Goal: Register for event/course

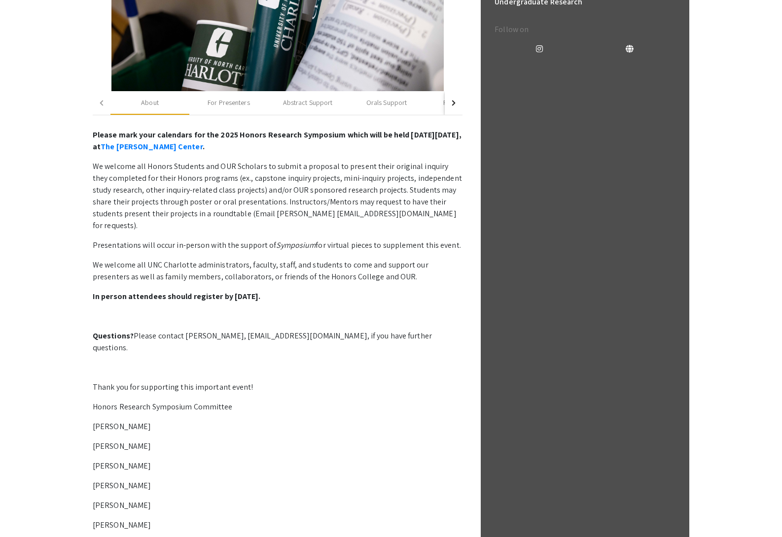
scroll to position [339, 0]
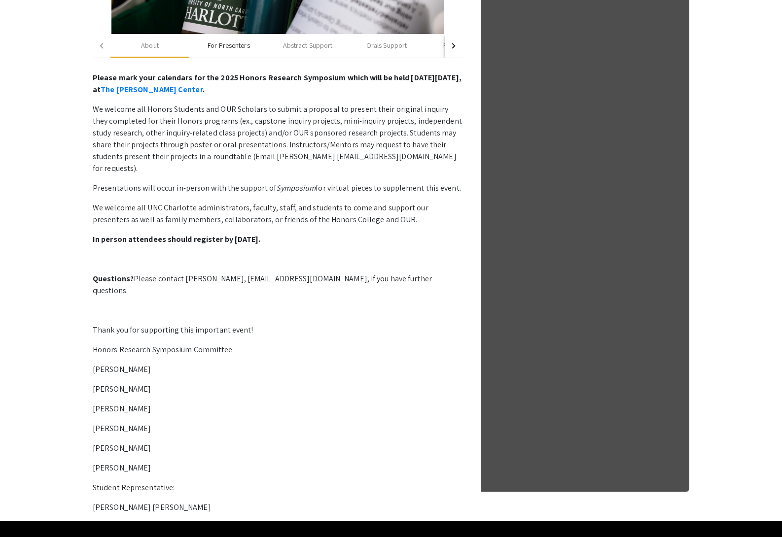
click at [228, 46] on div "For Presenters" at bounding box center [228, 45] width 42 height 10
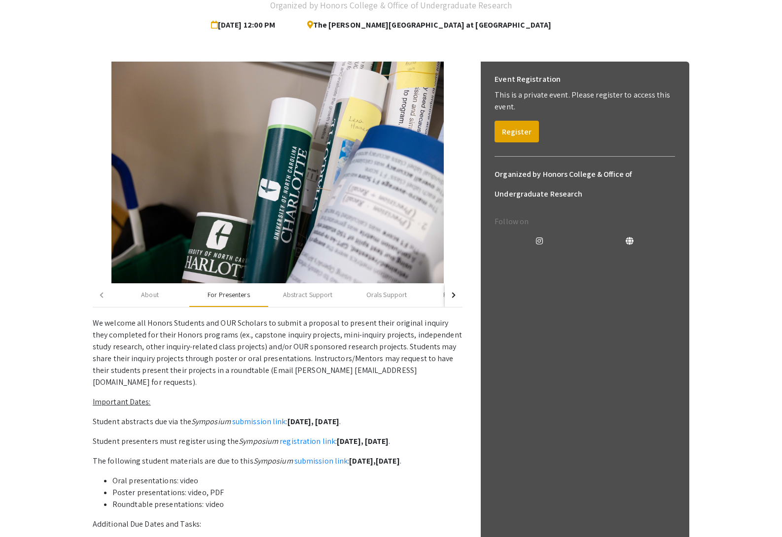
scroll to position [197, 0]
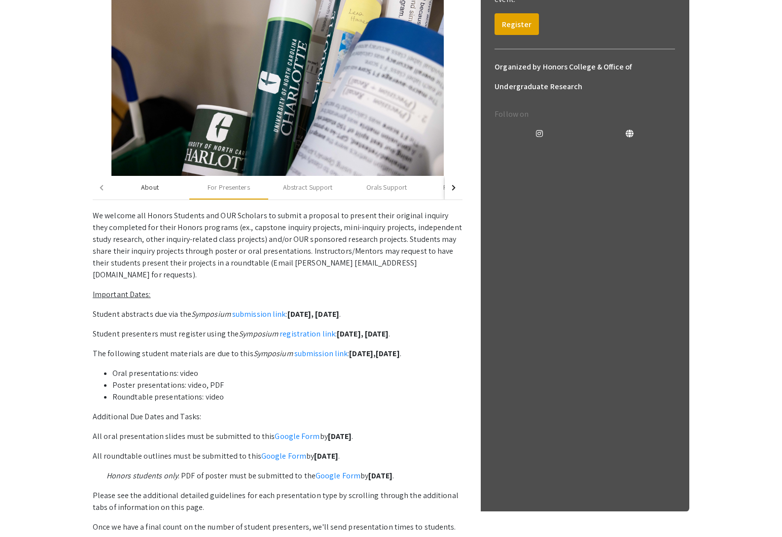
click at [151, 188] on div "About" at bounding box center [150, 187] width 18 height 10
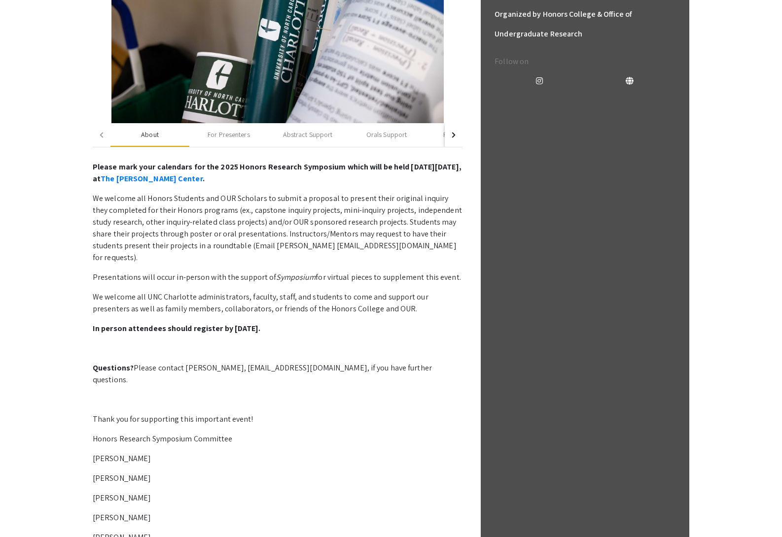
scroll to position [45, 0]
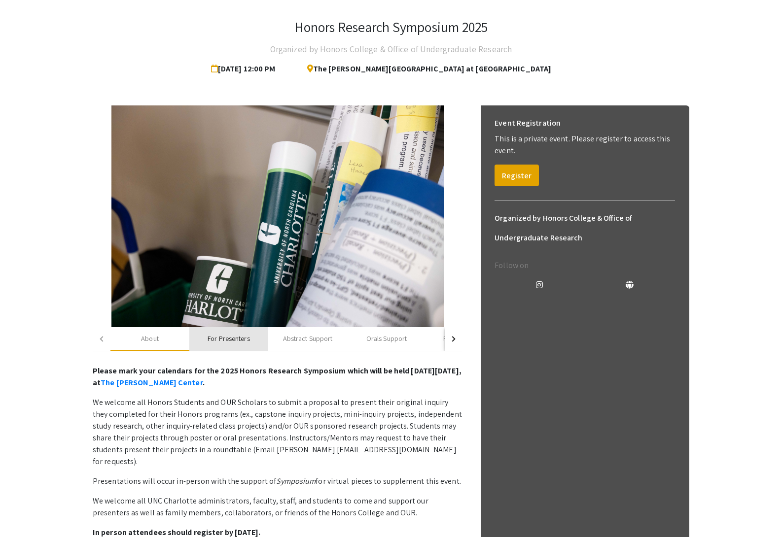
click at [242, 338] on div "For Presenters" at bounding box center [228, 339] width 42 height 10
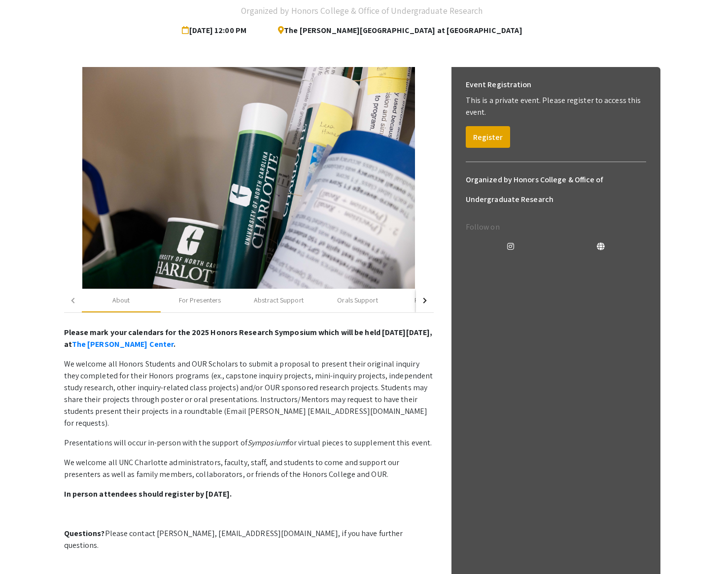
scroll to position [55, 0]
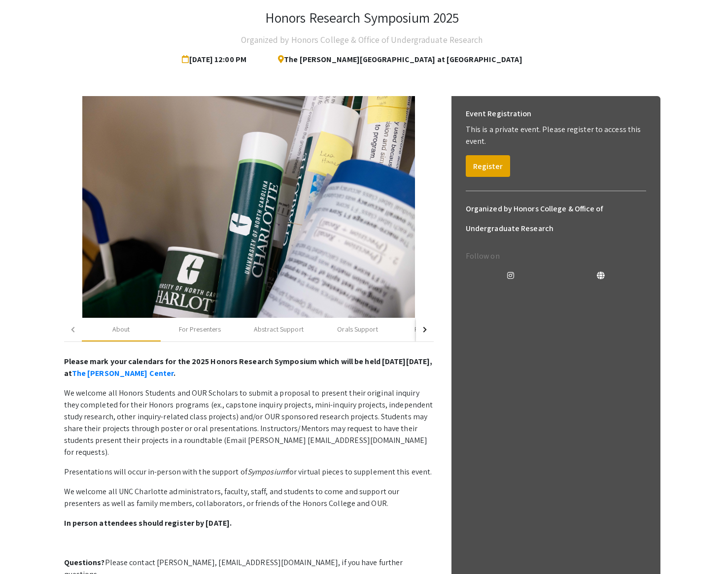
click at [426, 328] on button "button" at bounding box center [425, 330] width 18 height 24
click at [73, 330] on div "button" at bounding box center [73, 329] width 5 height 5
click at [195, 331] on div "For Presenters" at bounding box center [200, 329] width 42 height 10
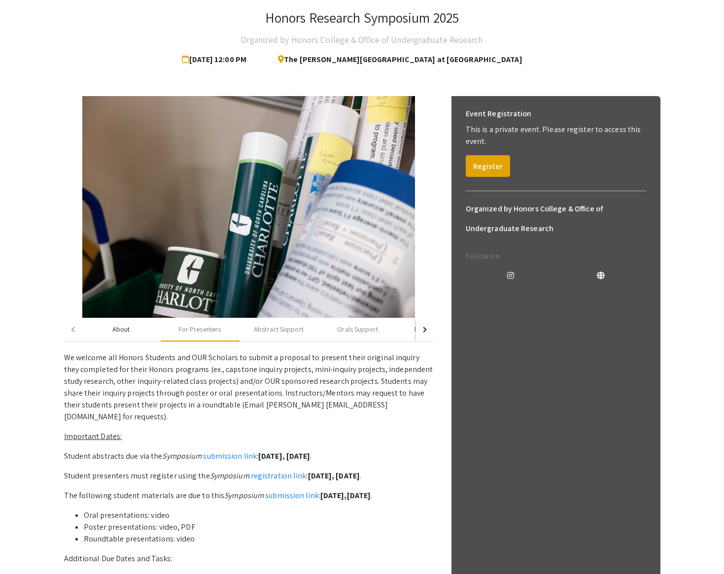
click at [125, 328] on div "About" at bounding box center [121, 329] width 18 height 10
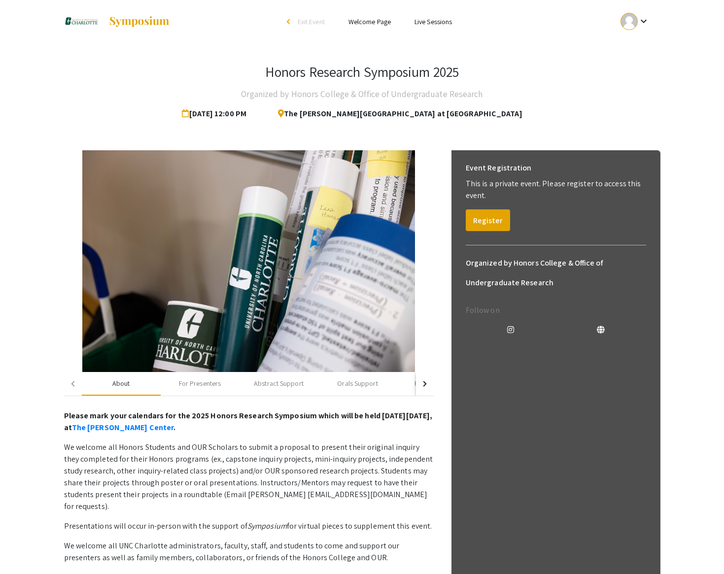
scroll to position [0, 0]
